Goal: Check status: Check status

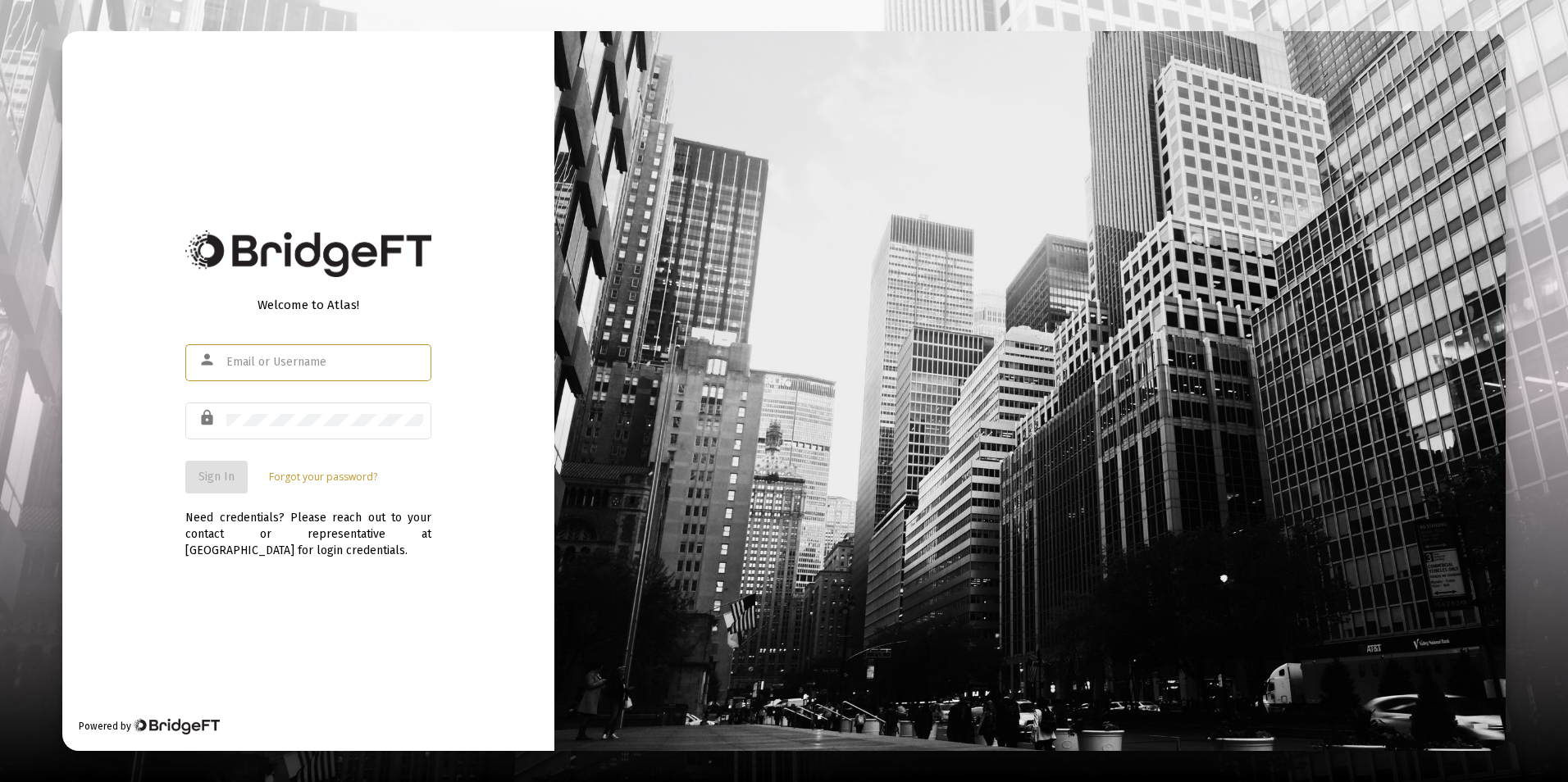
click at [335, 364] on input "text" at bounding box center [324, 362] width 197 height 13
click at [364, 365] on input "text" at bounding box center [324, 362] width 197 height 13
type input "[PERSON_NAME][EMAIL_ADDRESS][DOMAIN_NAME]"
click at [224, 471] on span "Sign In" at bounding box center [216, 477] width 36 height 14
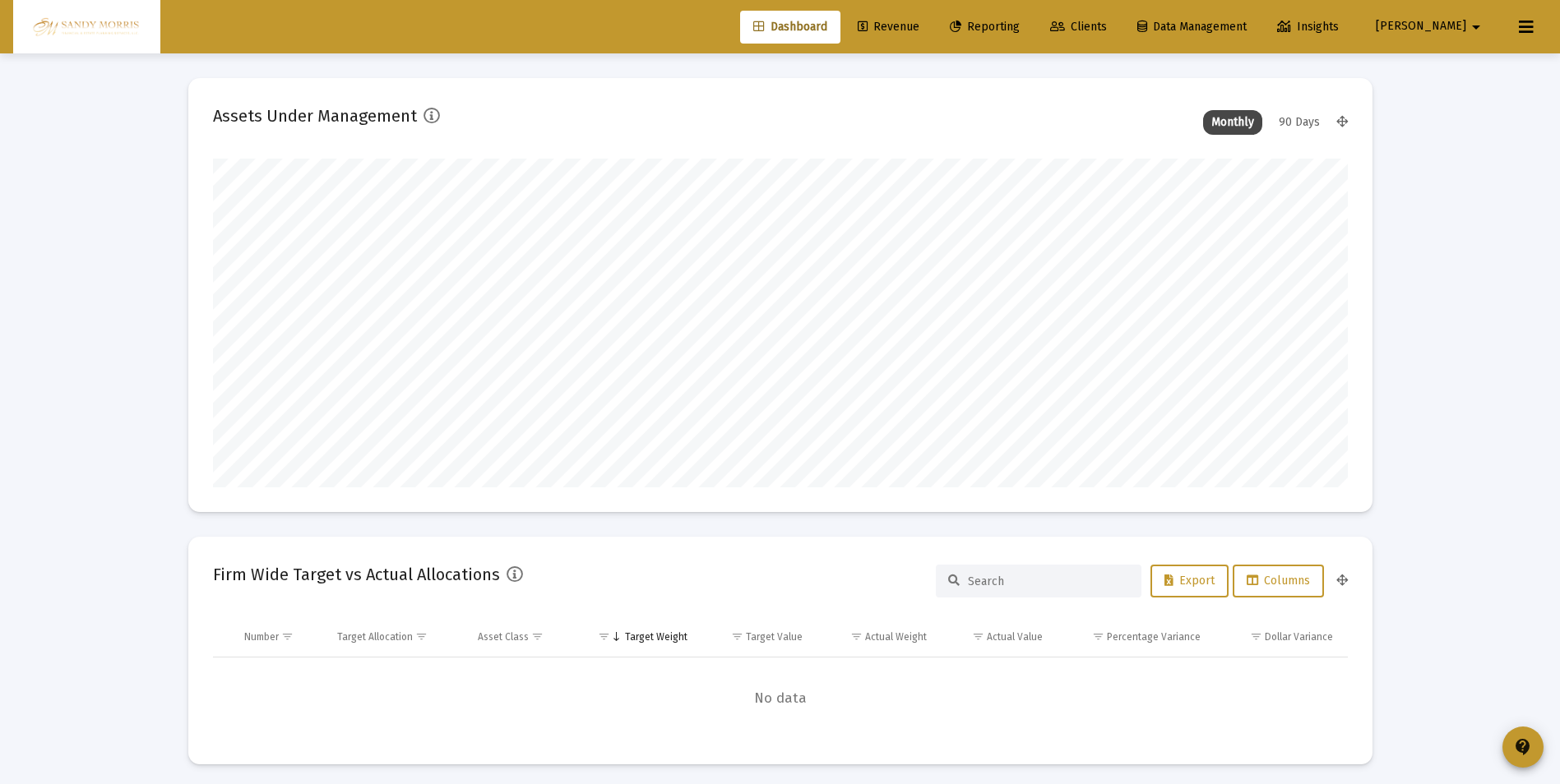
scroll to position [329, 611]
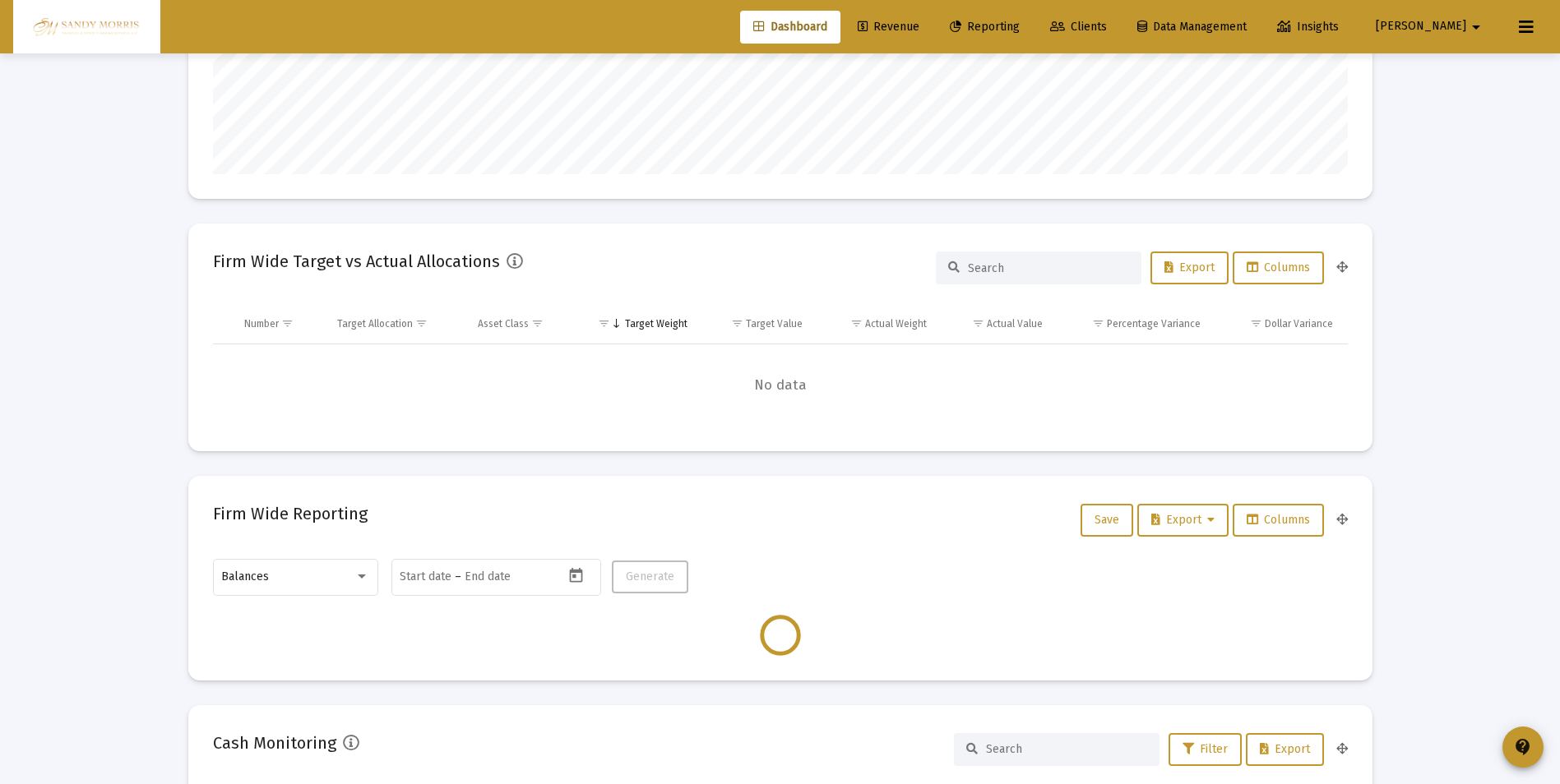
type input "[DATE]"
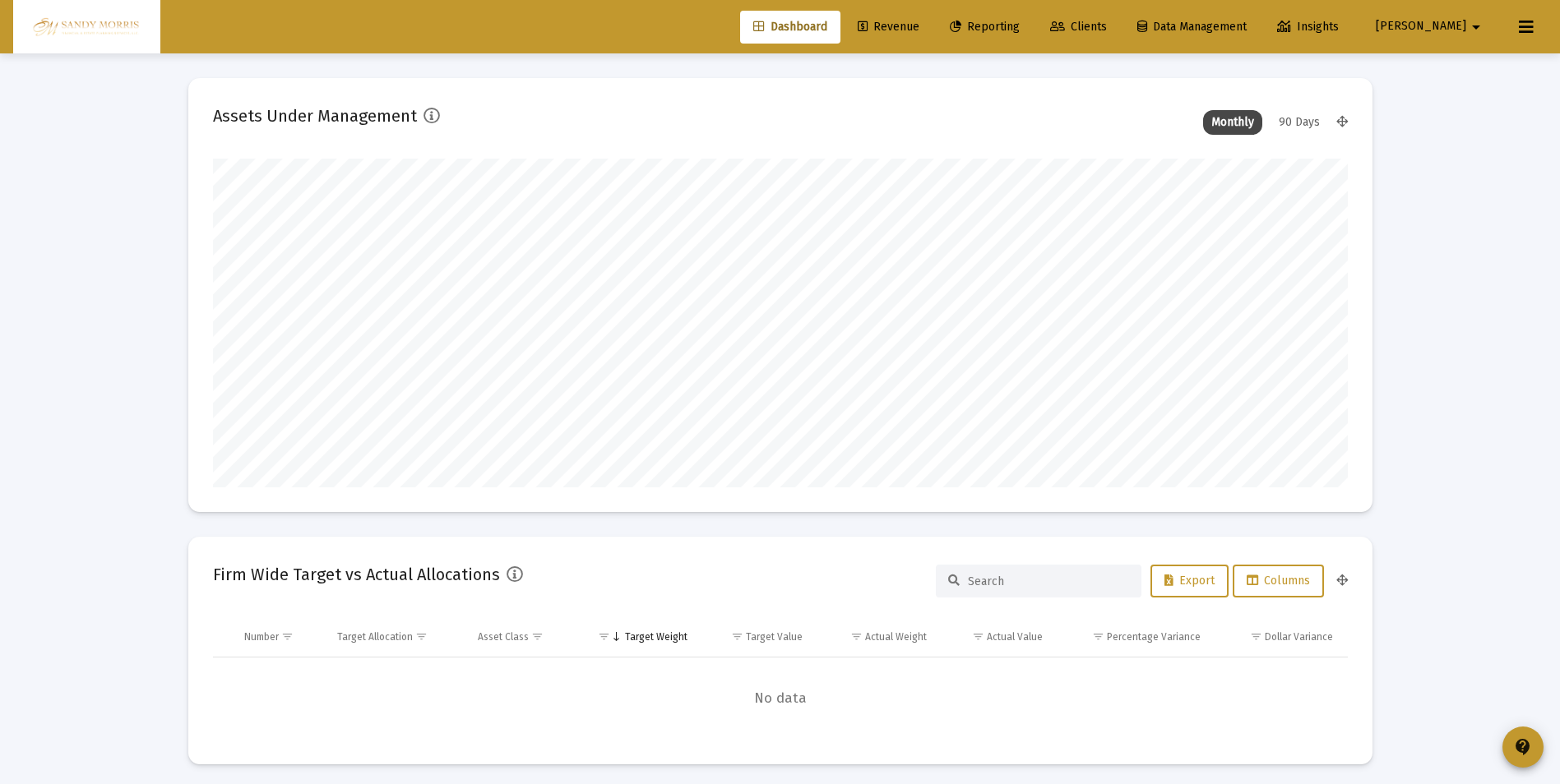
scroll to position [329, 531]
click at [919, 24] on span "Revenue" at bounding box center [888, 27] width 62 height 14
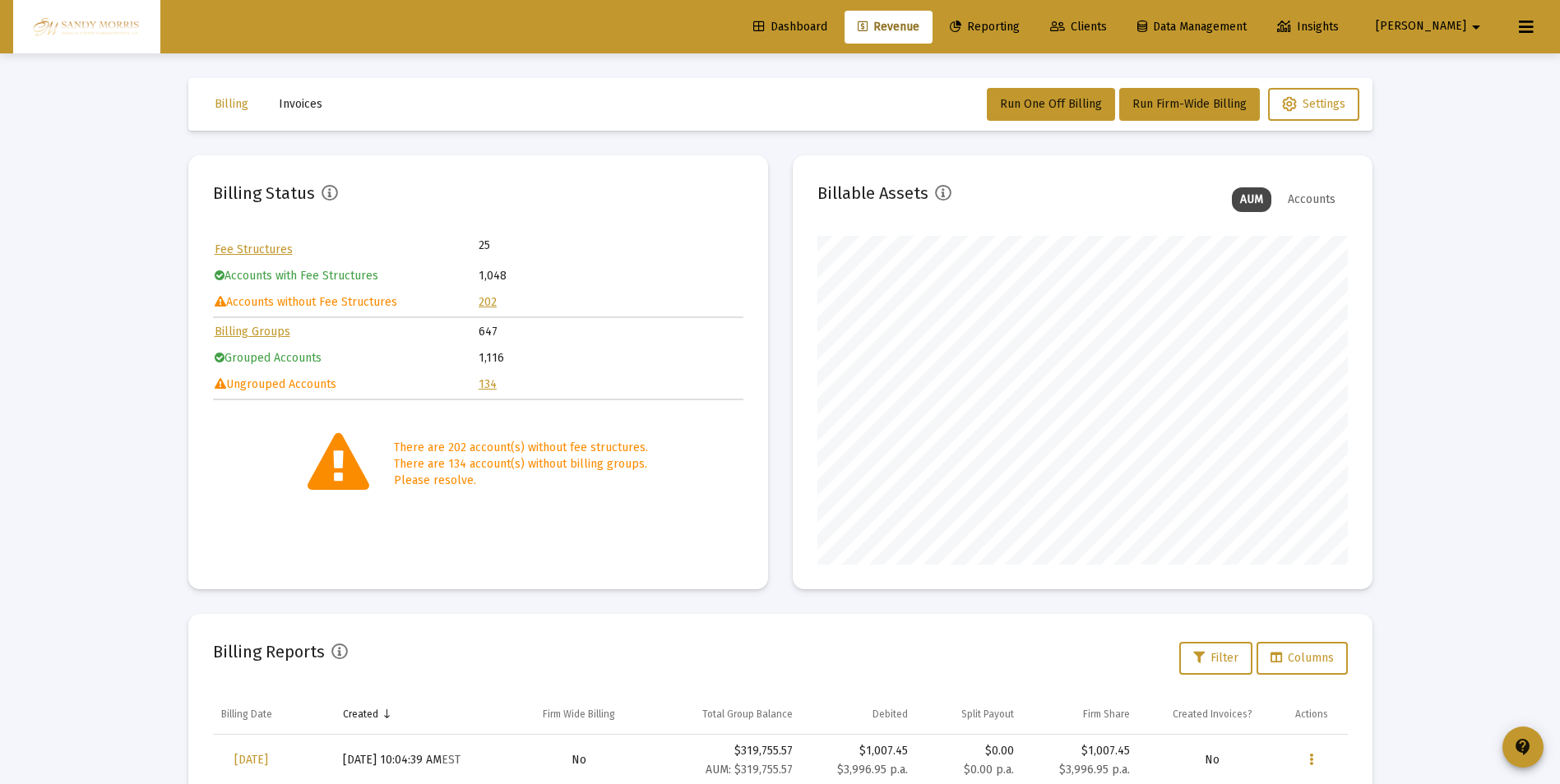
click at [841, 15] on link "Dashboard" at bounding box center [790, 27] width 100 height 33
